Goal: Transaction & Acquisition: Purchase product/service

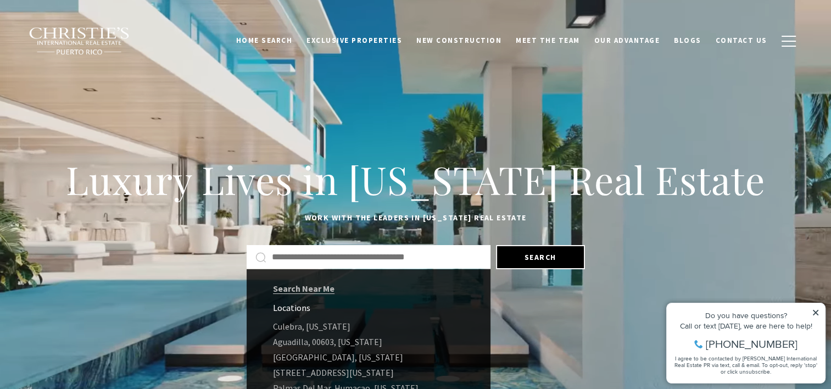
click at [280, 252] on input "text" at bounding box center [377, 257] width 210 height 14
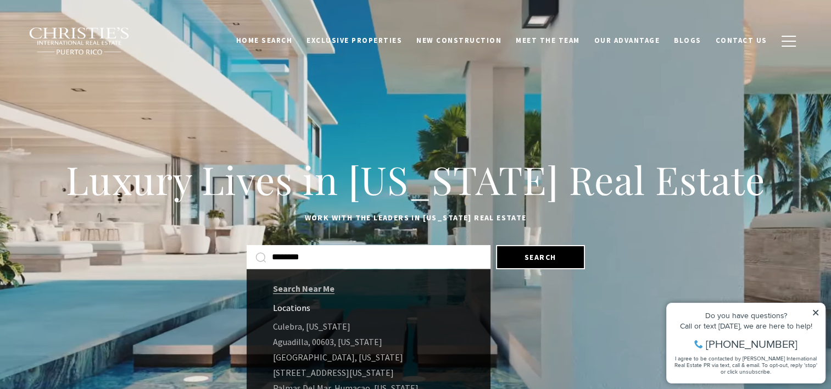
type input "********"
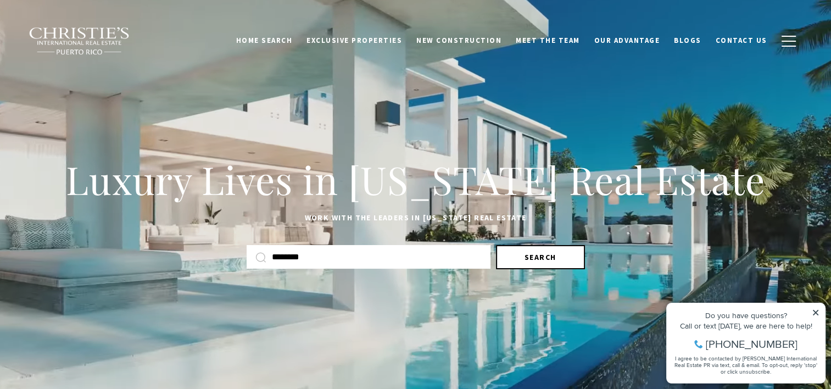
click at [543, 258] on button "Search" at bounding box center [540, 257] width 89 height 24
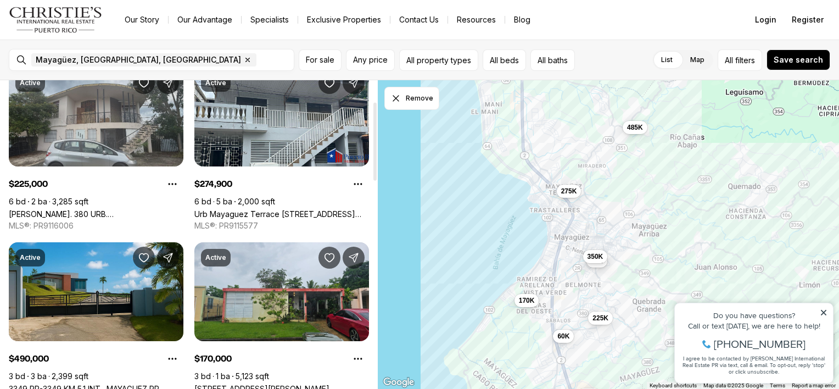
scroll to position [110, 0]
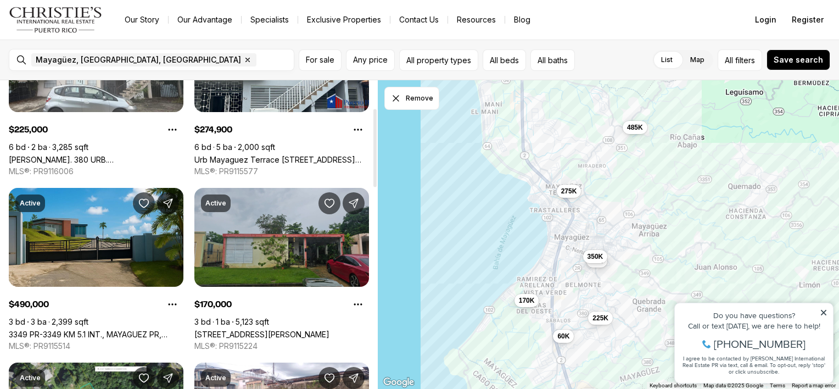
click at [288, 329] on link "17 CALLE DUARTE, MAYAGUEZ PR, 00680" at bounding box center [261, 333] width 135 height 9
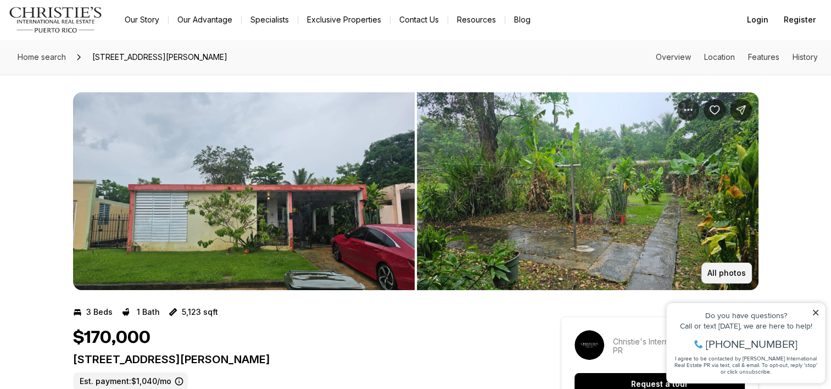
click at [719, 266] on button "All photos" at bounding box center [726, 272] width 51 height 21
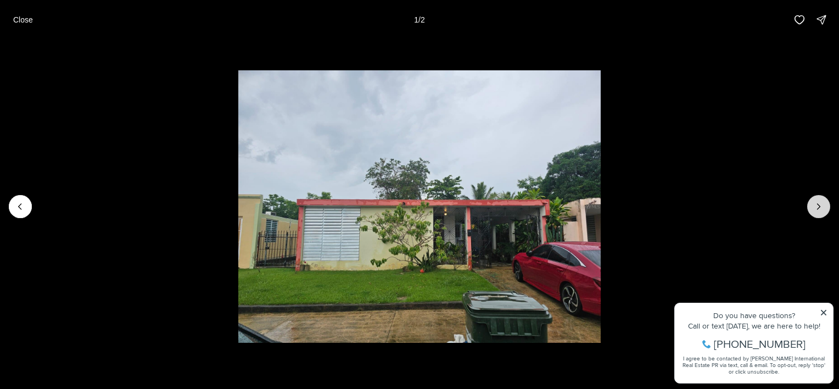
click at [815, 210] on icon "Next slide" at bounding box center [818, 206] width 11 height 11
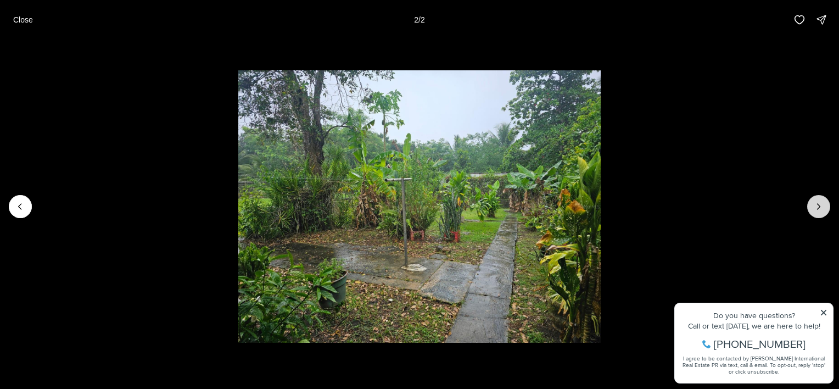
click at [815, 210] on div at bounding box center [818, 206] width 23 height 23
click at [819, 208] on div at bounding box center [818, 206] width 23 height 23
click at [24, 21] on p "Close" at bounding box center [23, 19] width 20 height 9
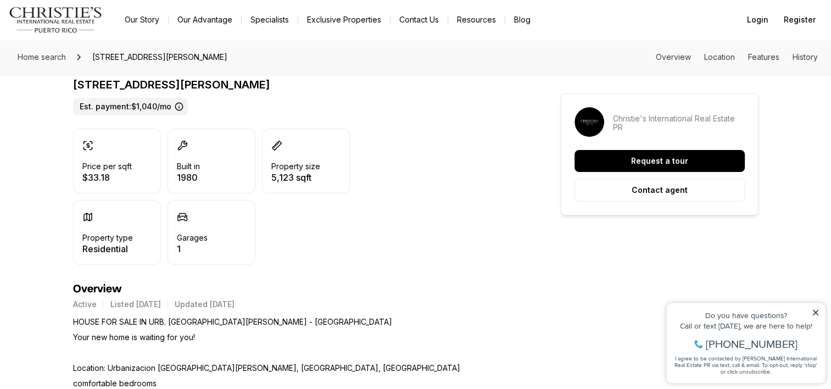
scroll to position [110, 0]
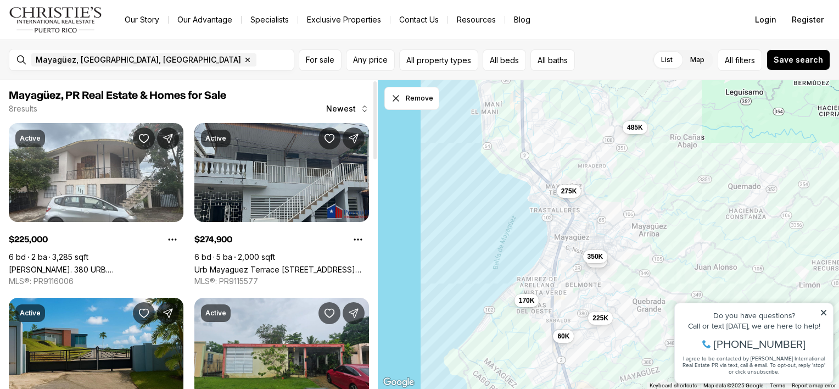
click at [325, 265] on link "Urb Mayaguez Terrace 3021 CALLE RAMON POWER, MAYAGUEZ PR, 00682" at bounding box center [281, 269] width 175 height 9
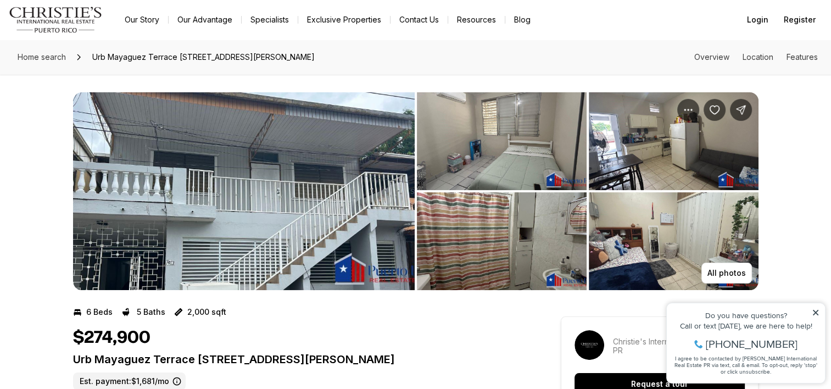
click at [333, 145] on img "View image gallery" at bounding box center [244, 191] width 342 height 198
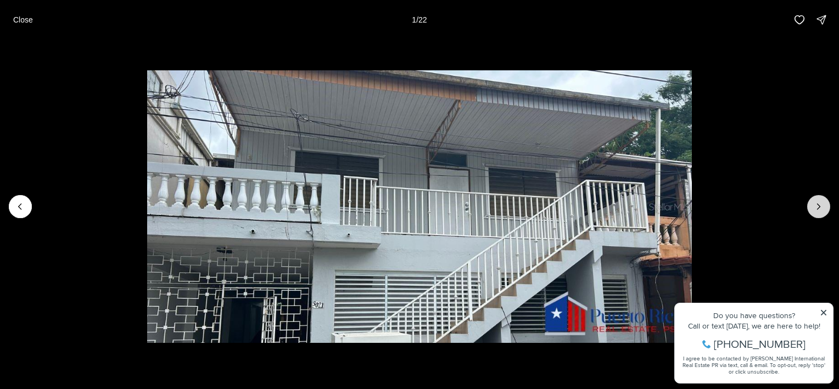
click at [808, 211] on button "Next slide" at bounding box center [818, 206] width 23 height 23
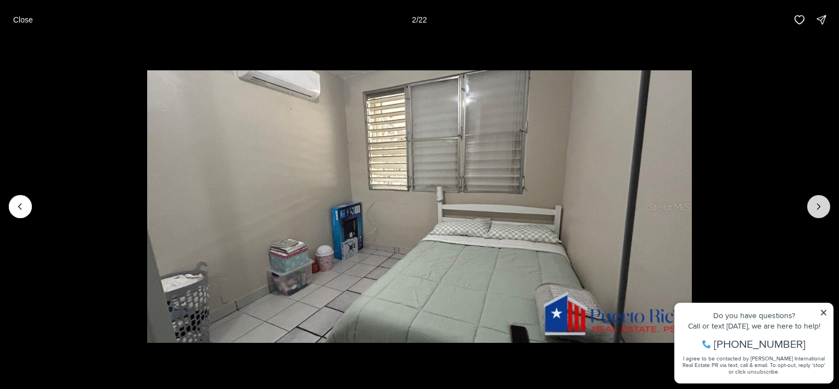
click at [808, 211] on button "Next slide" at bounding box center [818, 206] width 23 height 23
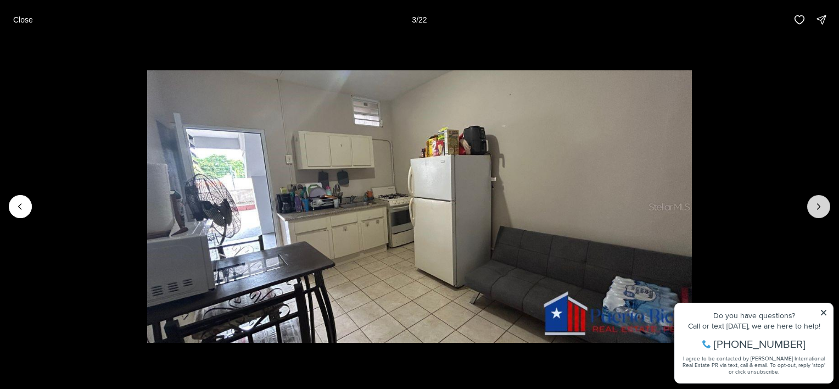
click at [808, 211] on button "Next slide" at bounding box center [818, 206] width 23 height 23
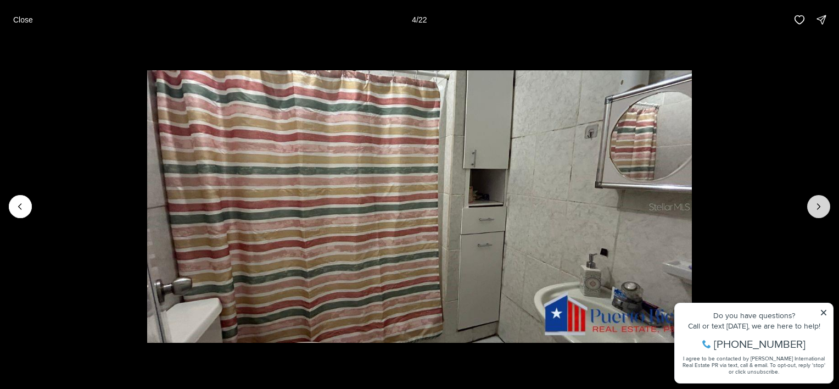
click at [808, 211] on button "Next slide" at bounding box center [818, 206] width 23 height 23
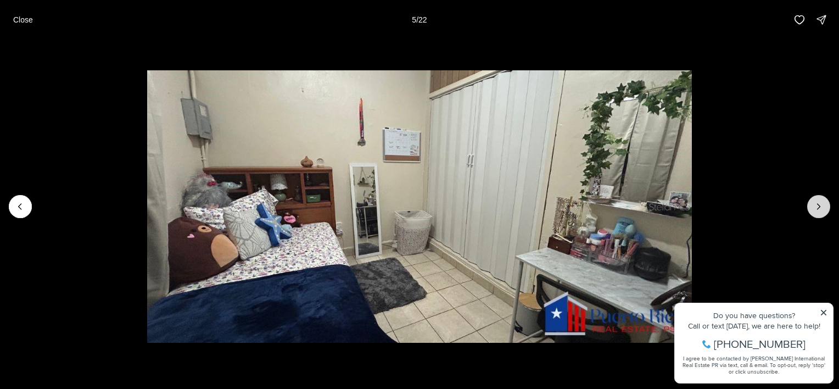
click at [808, 211] on button "Next slide" at bounding box center [818, 206] width 23 height 23
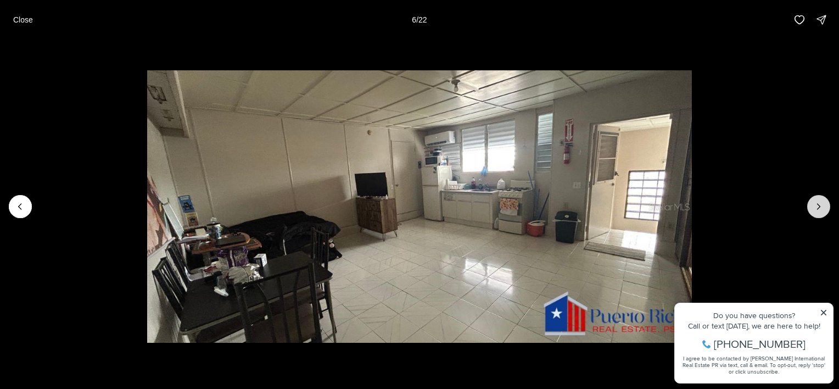
click at [808, 211] on button "Next slide" at bounding box center [818, 206] width 23 height 23
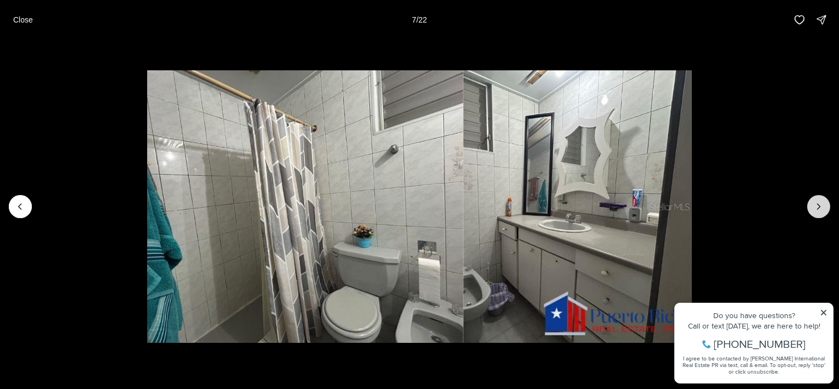
click at [808, 211] on button "Next slide" at bounding box center [818, 206] width 23 height 23
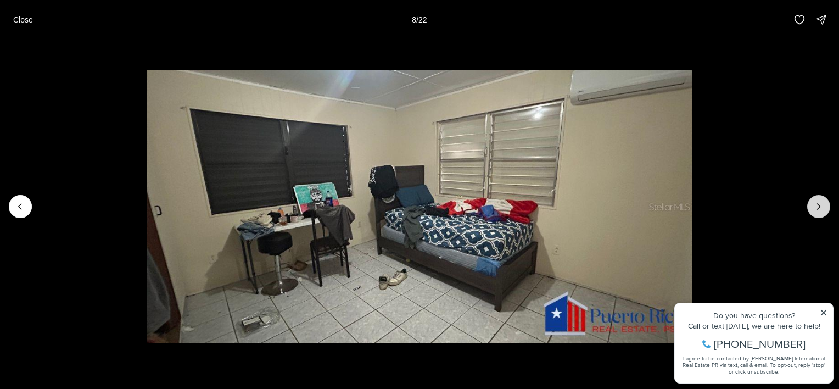
click at [808, 211] on button "Next slide" at bounding box center [818, 206] width 23 height 23
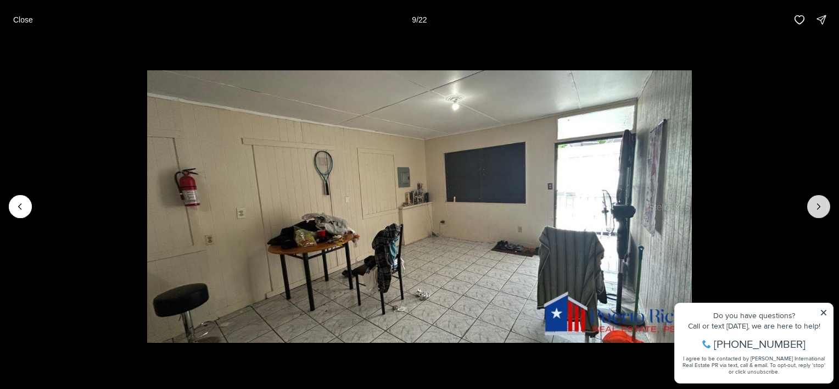
click at [808, 211] on button "Next slide" at bounding box center [818, 206] width 23 height 23
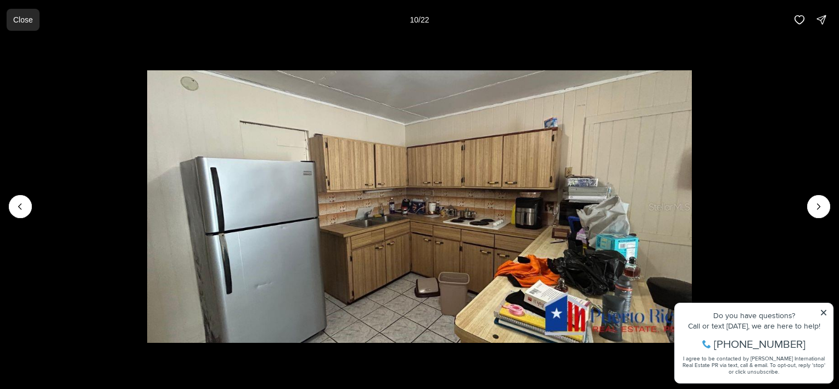
click at [30, 21] on p "Close" at bounding box center [23, 19] width 20 height 9
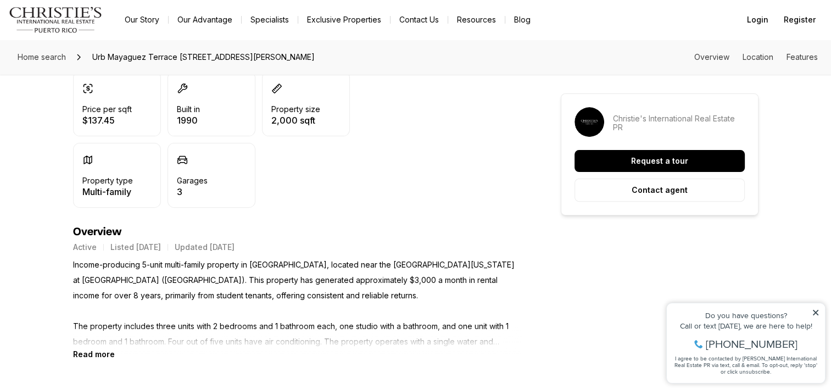
scroll to position [329, 0]
